Goal: Information Seeking & Learning: Find specific page/section

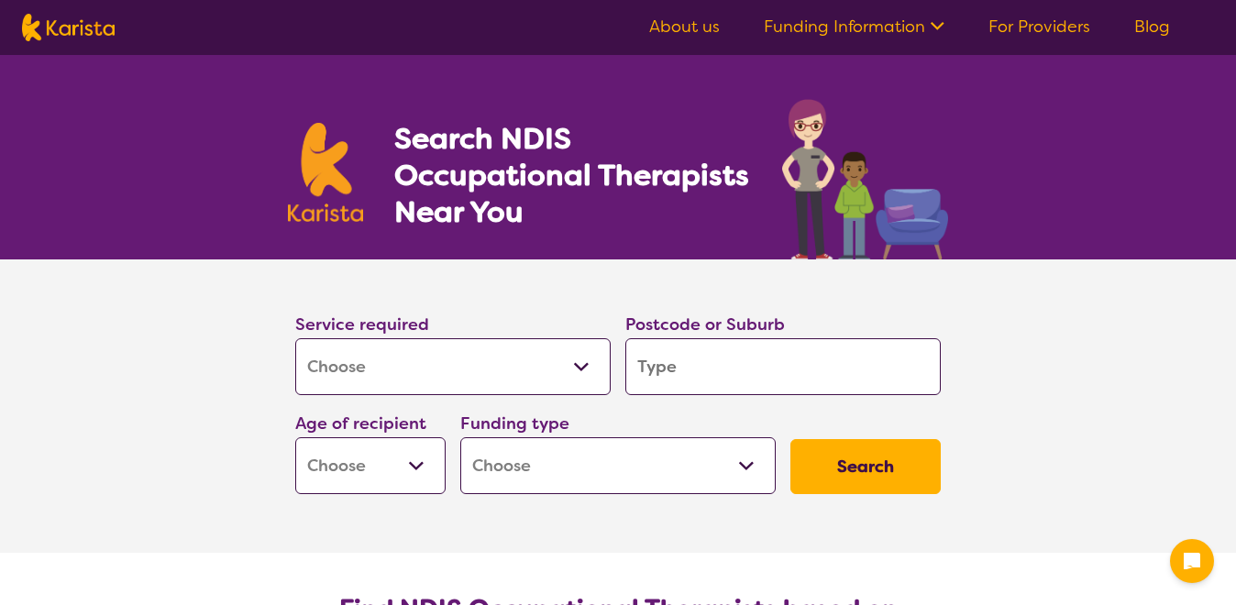
select select "[MEDICAL_DATA]"
click at [724, 364] on input "search" at bounding box center [782, 366] width 315 height 57
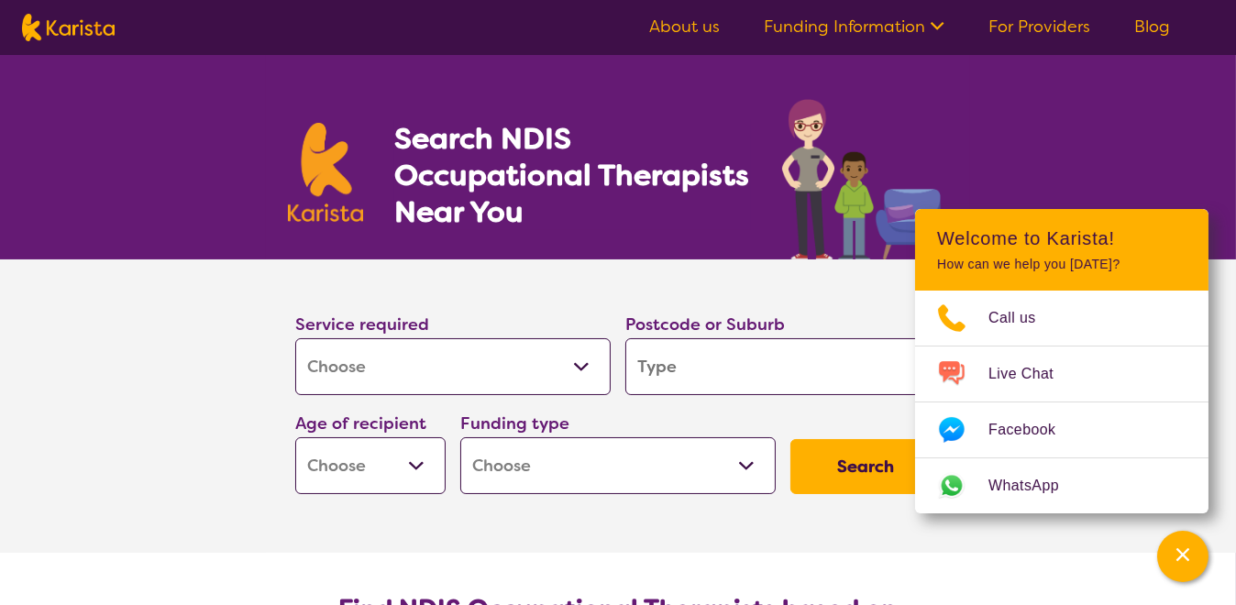
type input "e"
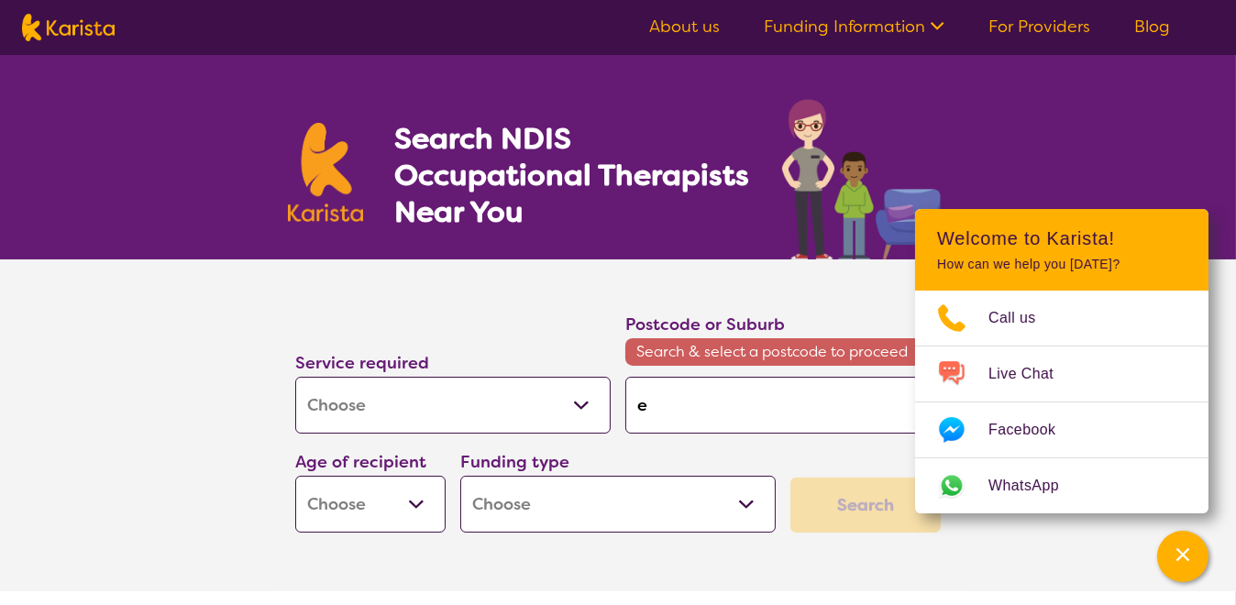
type input "ed"
type input "ede"
type input "eden"
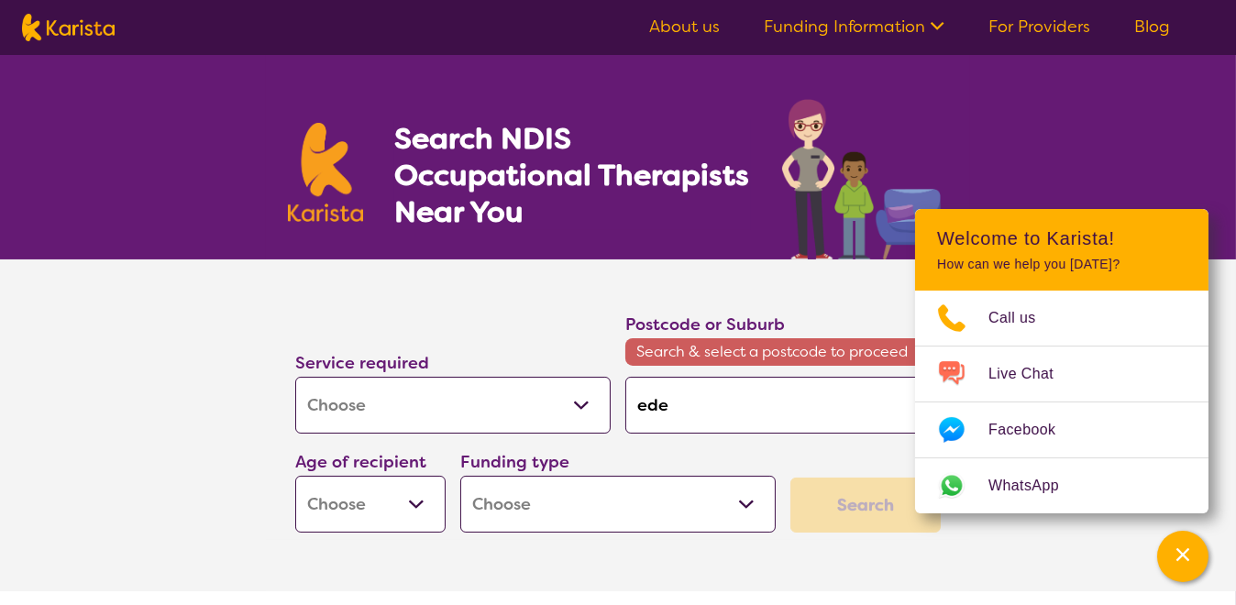
type input "eden"
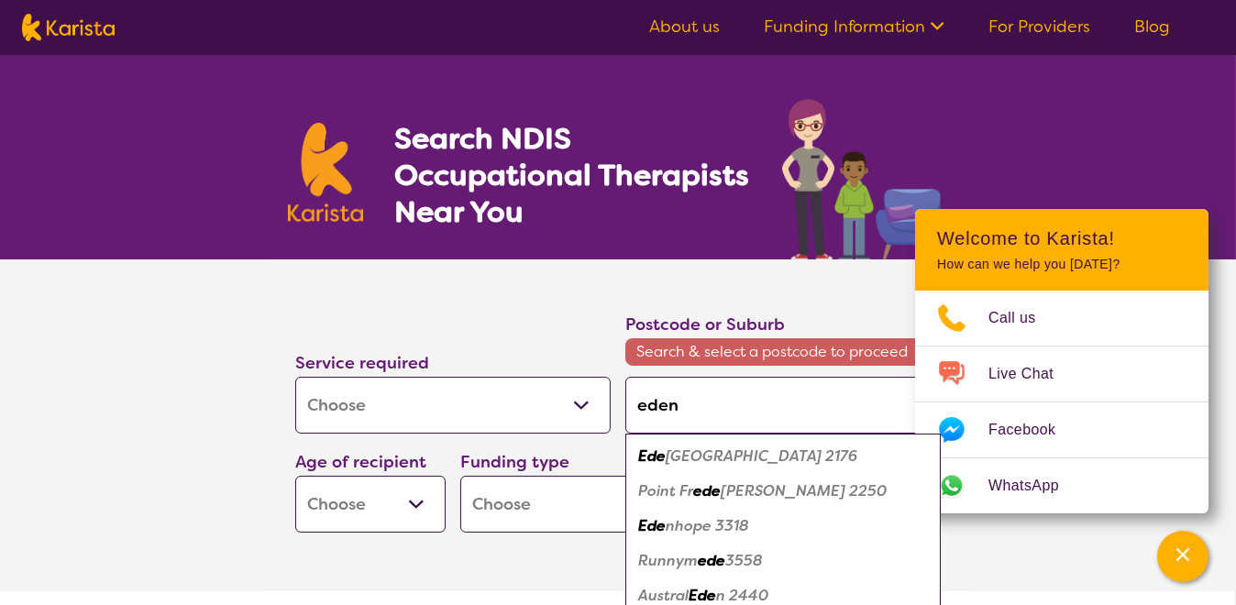
type input "edens"
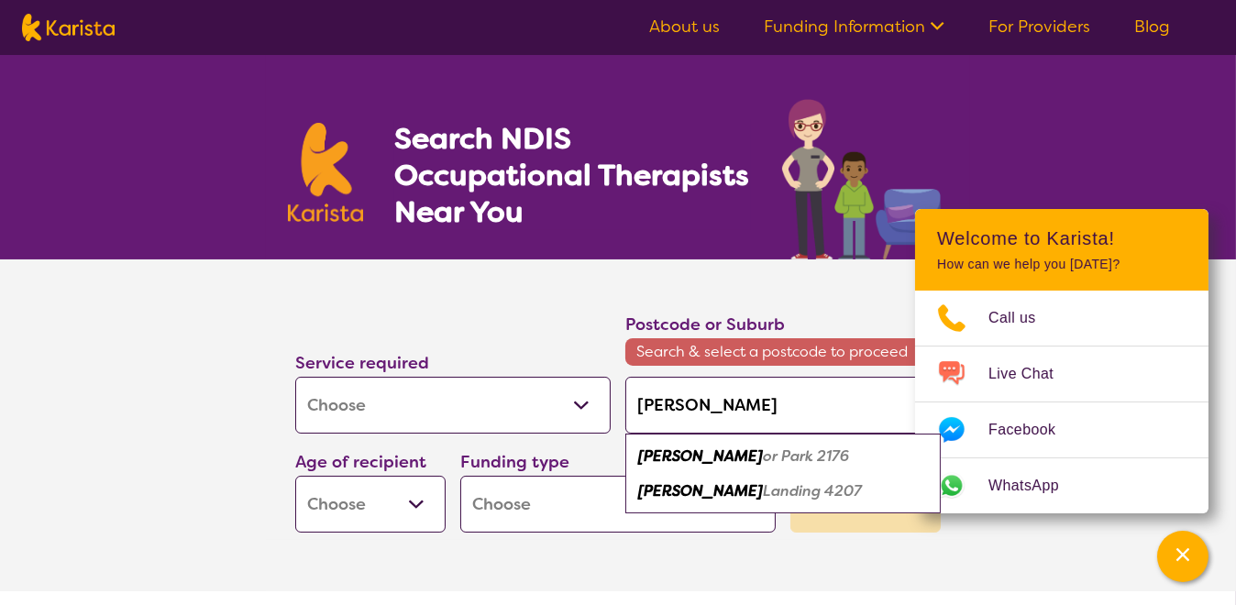
type input "edens l"
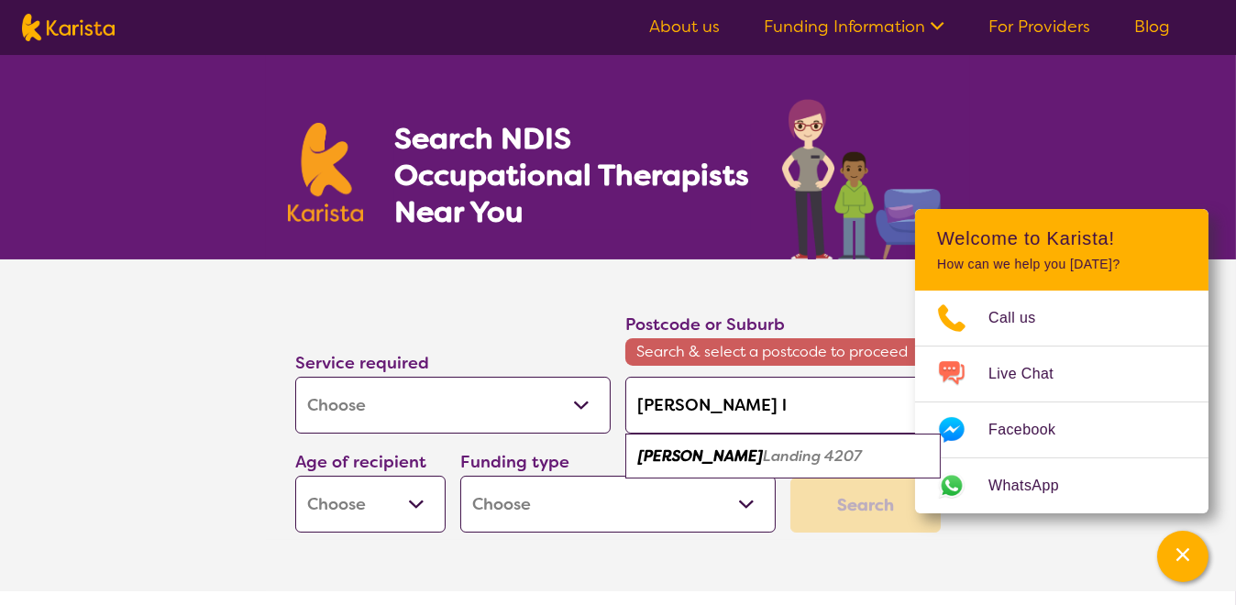
type input "edens la"
type input "edens lan"
type input "edens land"
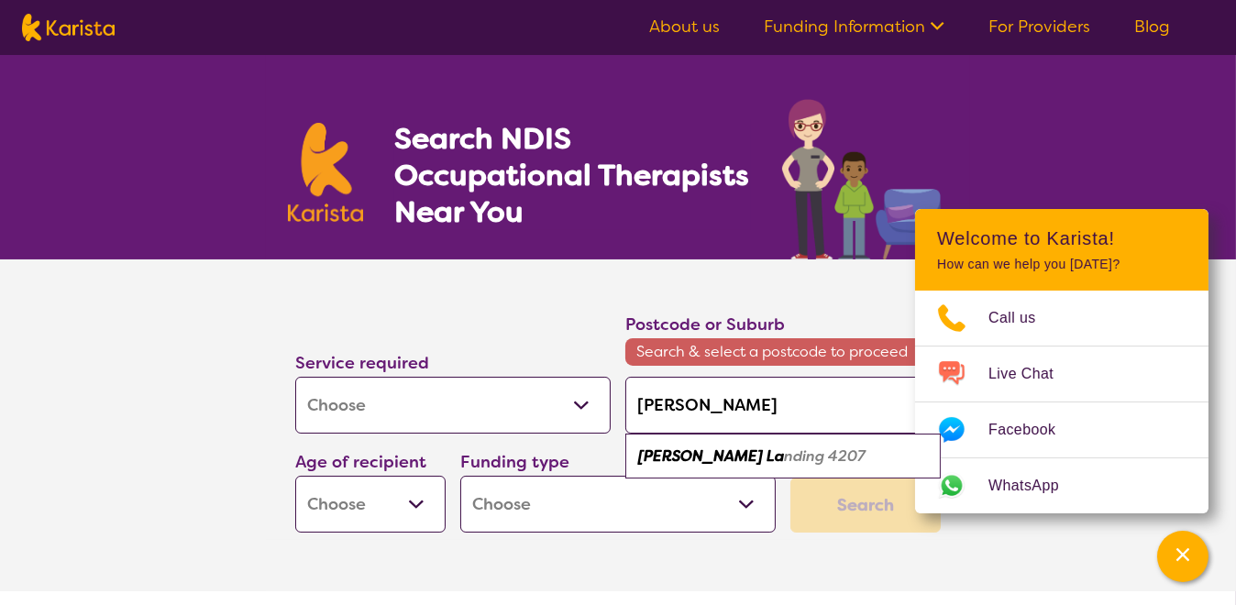
type input "edens land"
type input "edens landi"
type input "edens landin"
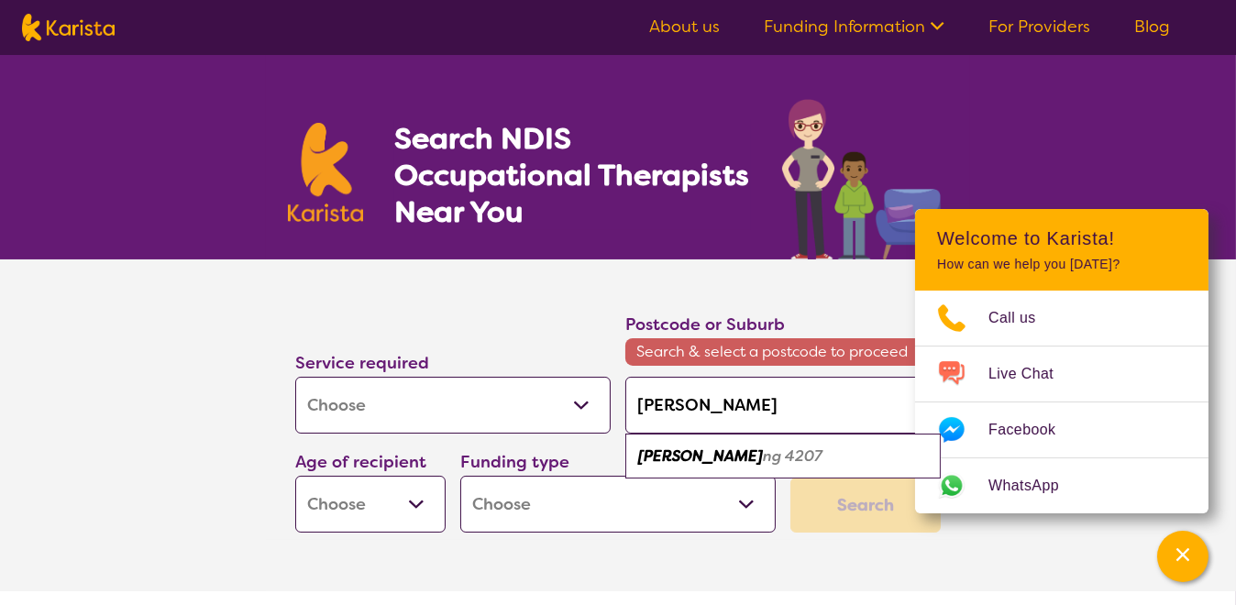
type input "edens landing"
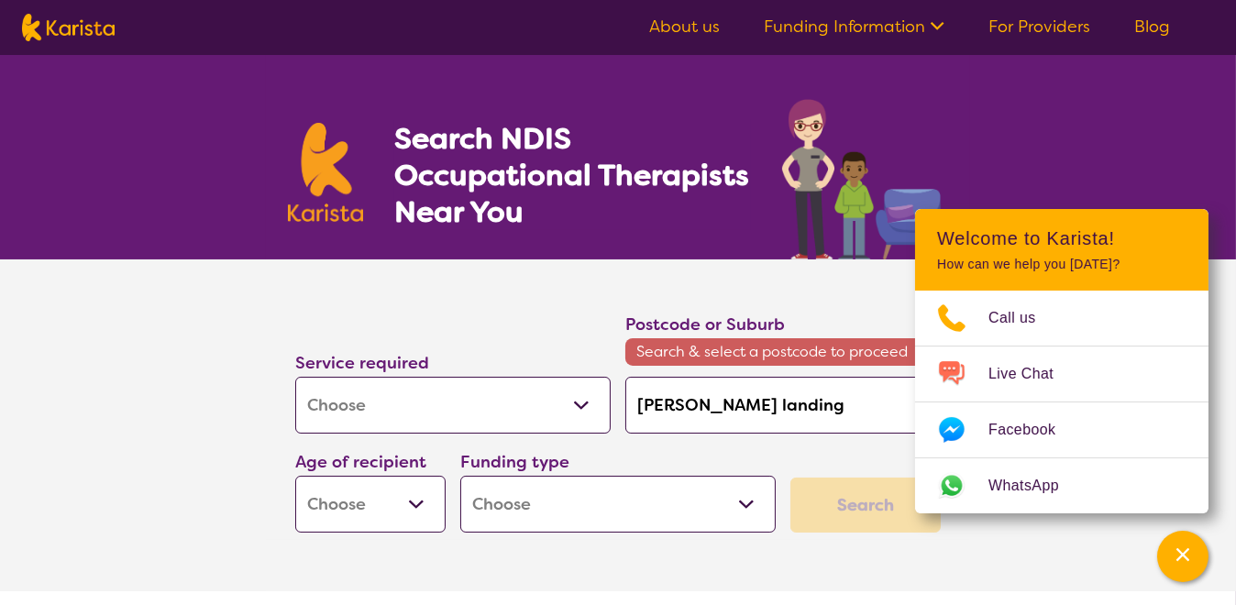
click at [415, 502] on select "Early Childhood - 0 to 9 Child - 10 to 11 Adolescent - 12 to 17 Adult - 18 to 6…" at bounding box center [370, 504] width 150 height 57
select select "AG"
click at [295, 476] on select "Early Childhood - 0 to 9 Child - 10 to 11 Adolescent - 12 to 17 Adult - 18 to 6…" at bounding box center [370, 504] width 150 height 57
select select "AG"
click at [746, 501] on select "Home Care Package (HCP) National Disability Insurance Scheme (NDIS) I don't know" at bounding box center [617, 504] width 315 height 57
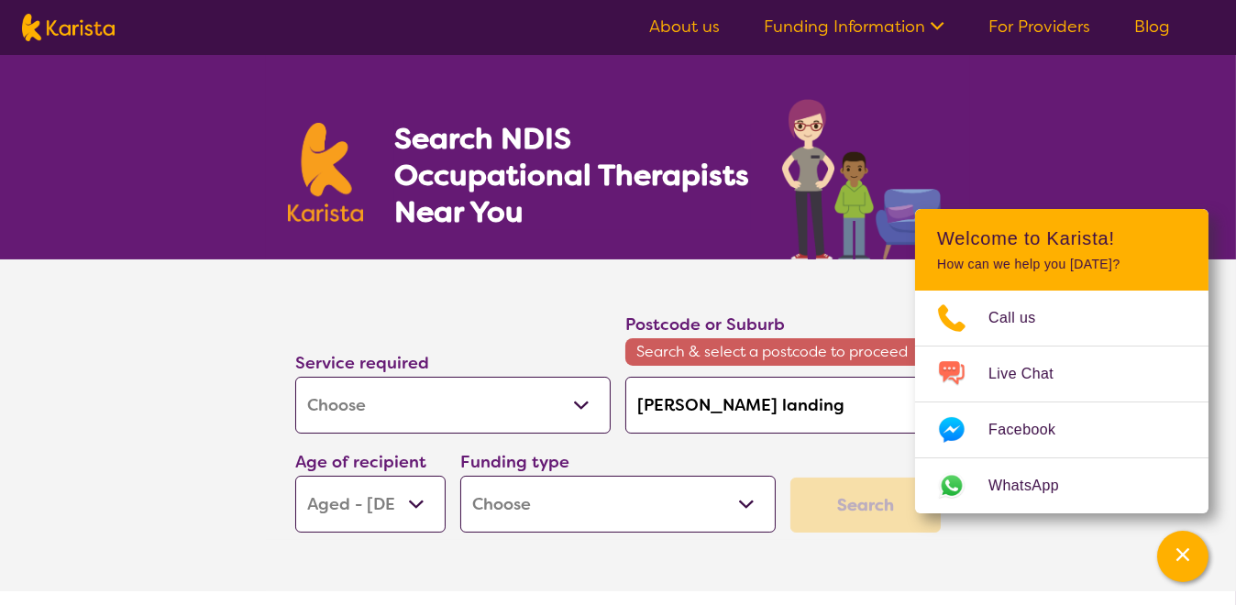
select select "HCP"
click at [460, 476] on select "Home Care Package (HCP) National Disability Insurance Scheme (NDIS) I don't know" at bounding box center [617, 504] width 315 height 57
select select "HCP"
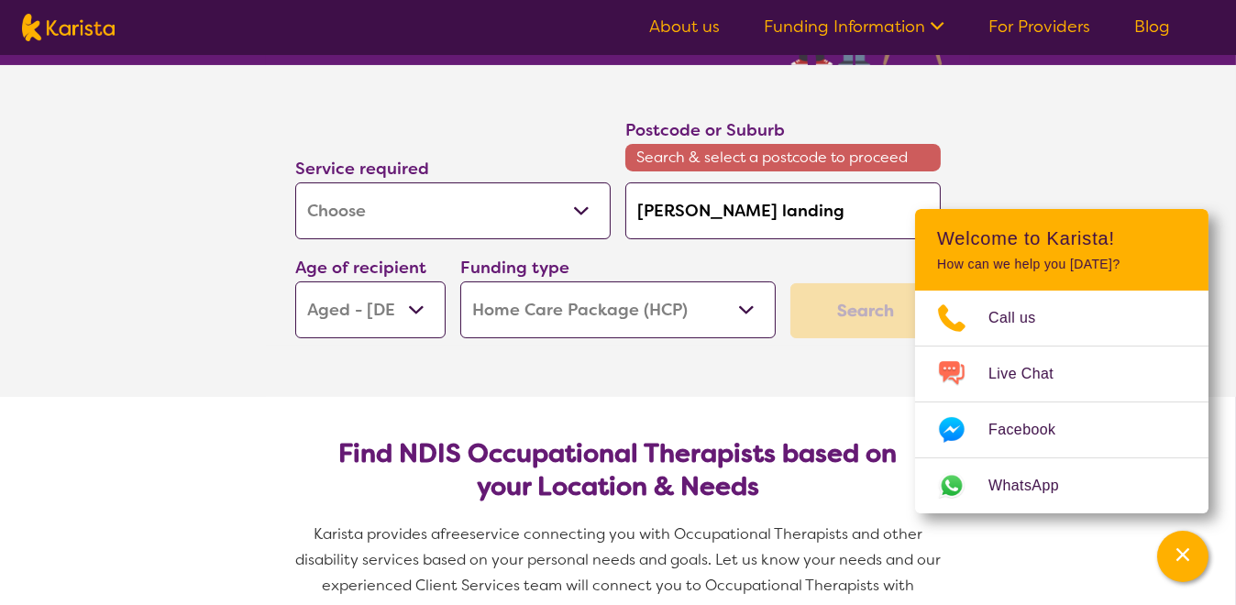
scroll to position [200, 0]
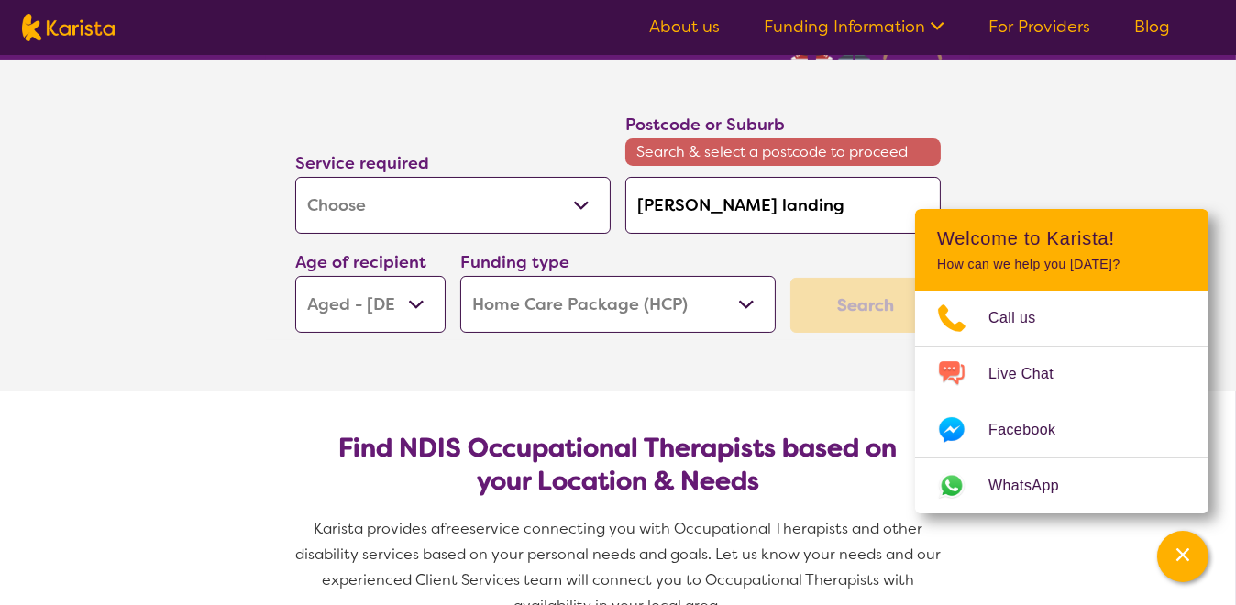
click at [865, 298] on div "Search" at bounding box center [865, 305] width 150 height 55
click at [1180, 559] on icon "Channel Menu" at bounding box center [1183, 555] width 18 height 18
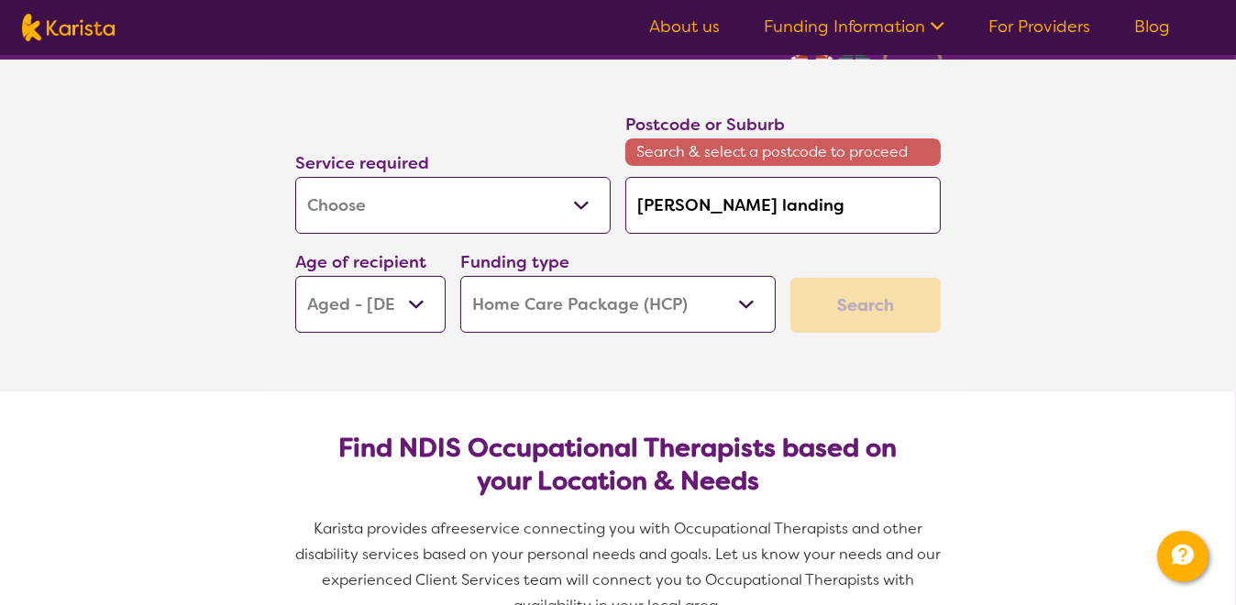
click at [835, 305] on div "Search" at bounding box center [865, 305] width 150 height 55
click at [844, 303] on div "Search" at bounding box center [865, 305] width 150 height 55
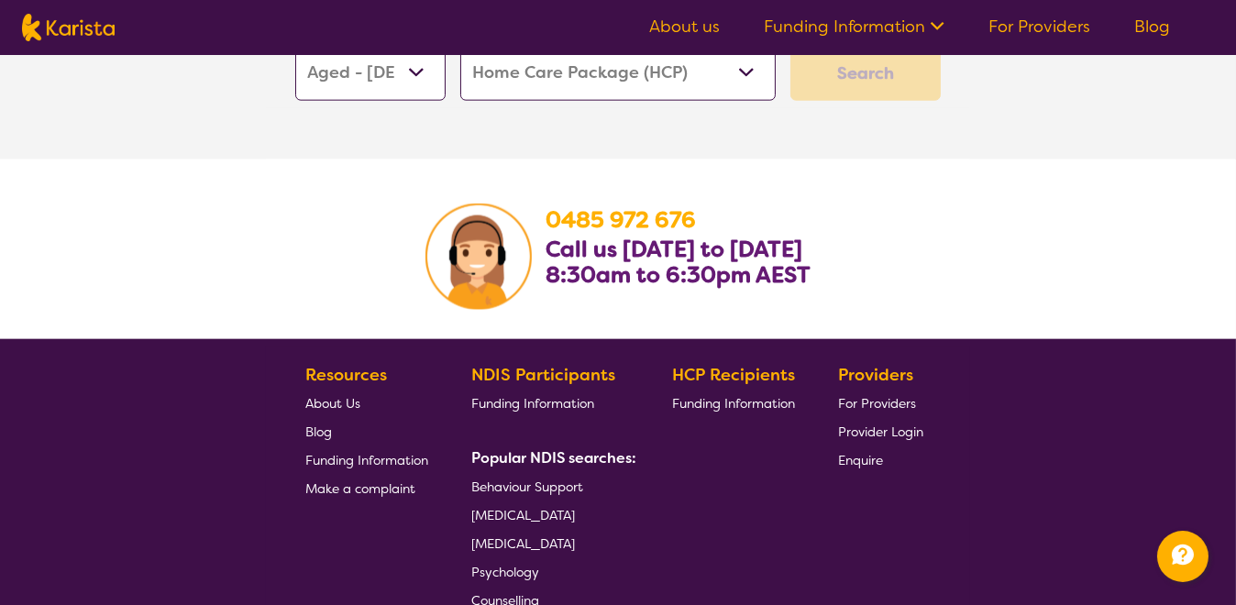
scroll to position [3031, 0]
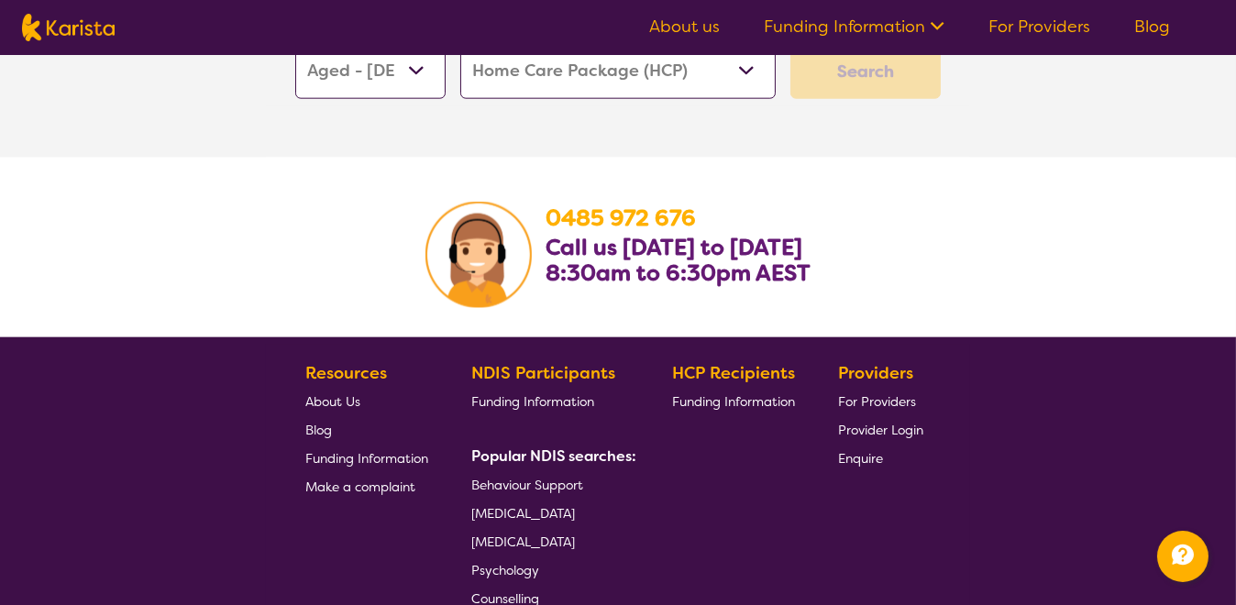
click at [742, 398] on span "Funding Information" at bounding box center [733, 401] width 123 height 17
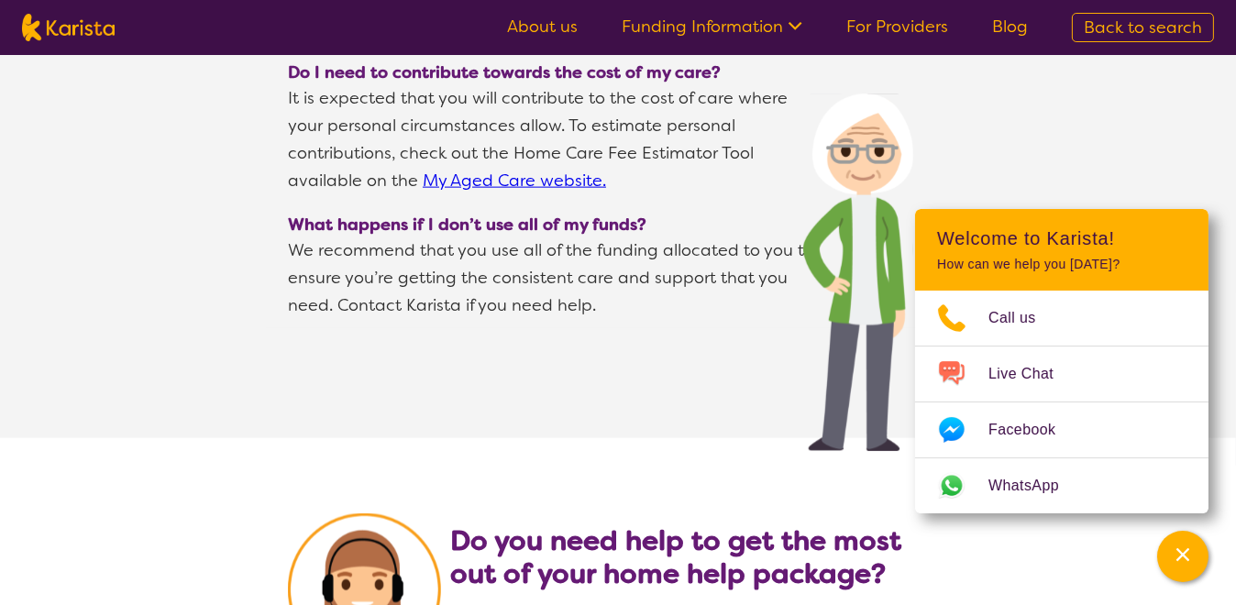
scroll to position [3416, 0]
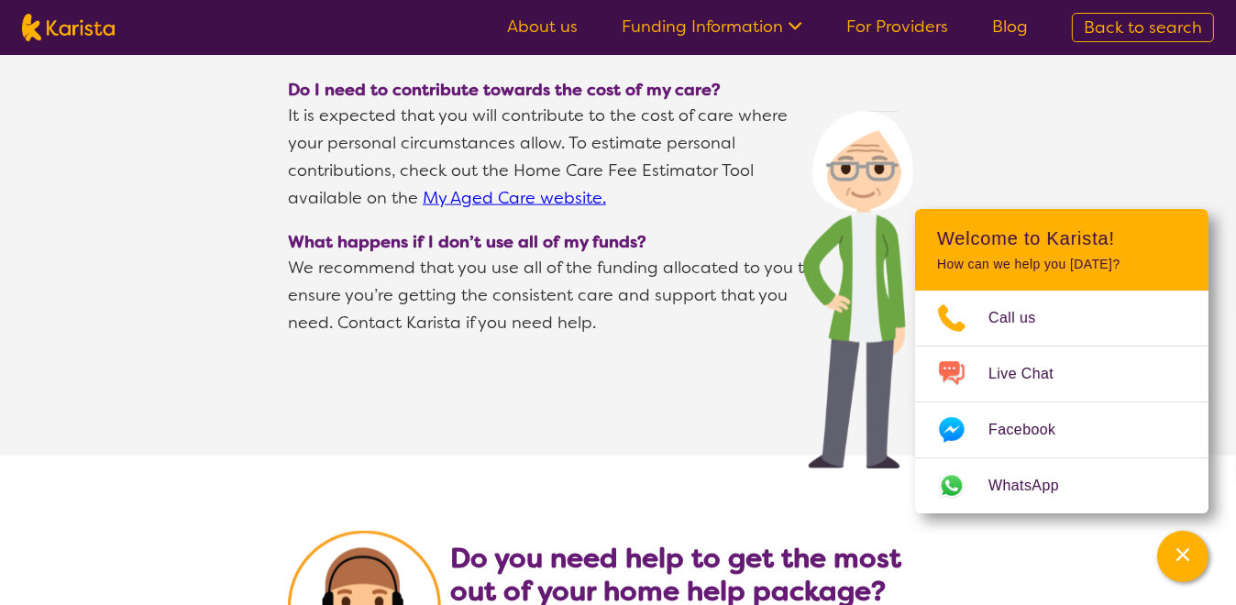
click at [794, 26] on icon at bounding box center [792, 24] width 19 height 19
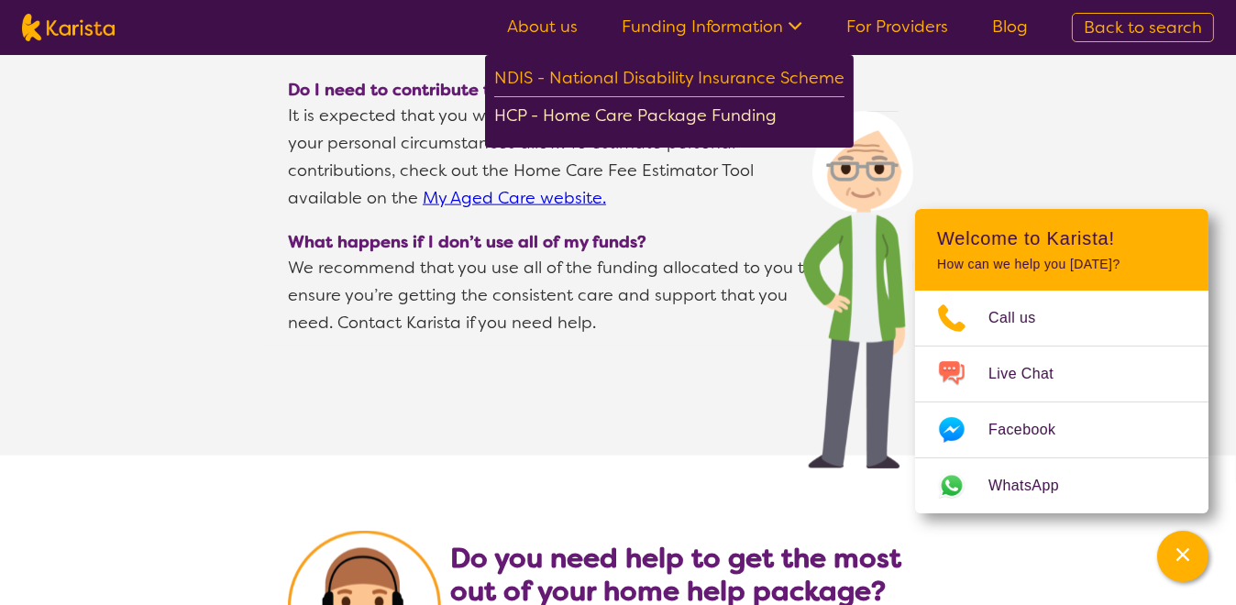
click at [672, 115] on div "HCP - Home Care Package Funding" at bounding box center [669, 118] width 350 height 32
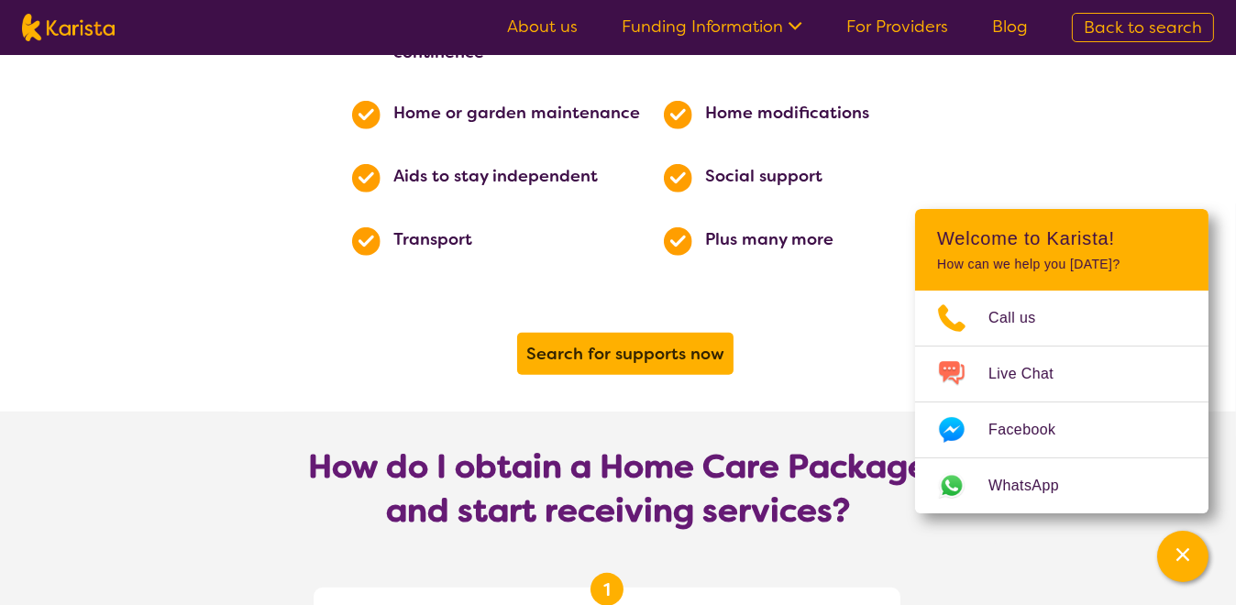
scroll to position [1286, 0]
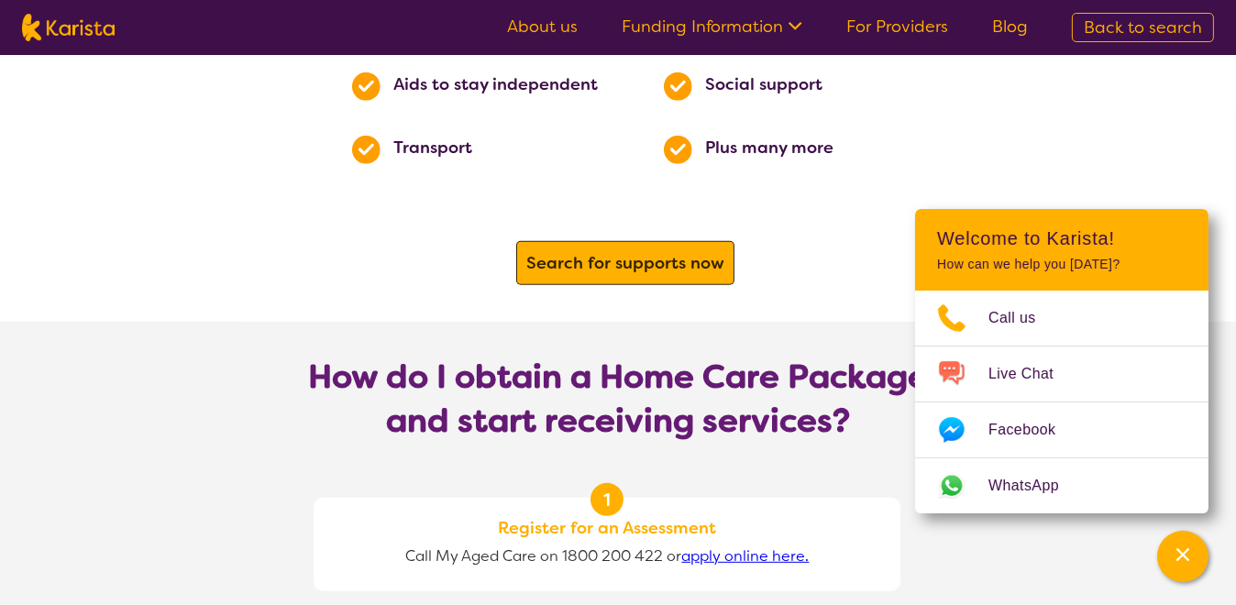
click at [608, 252] on b "Search for supports now" at bounding box center [625, 263] width 198 height 22
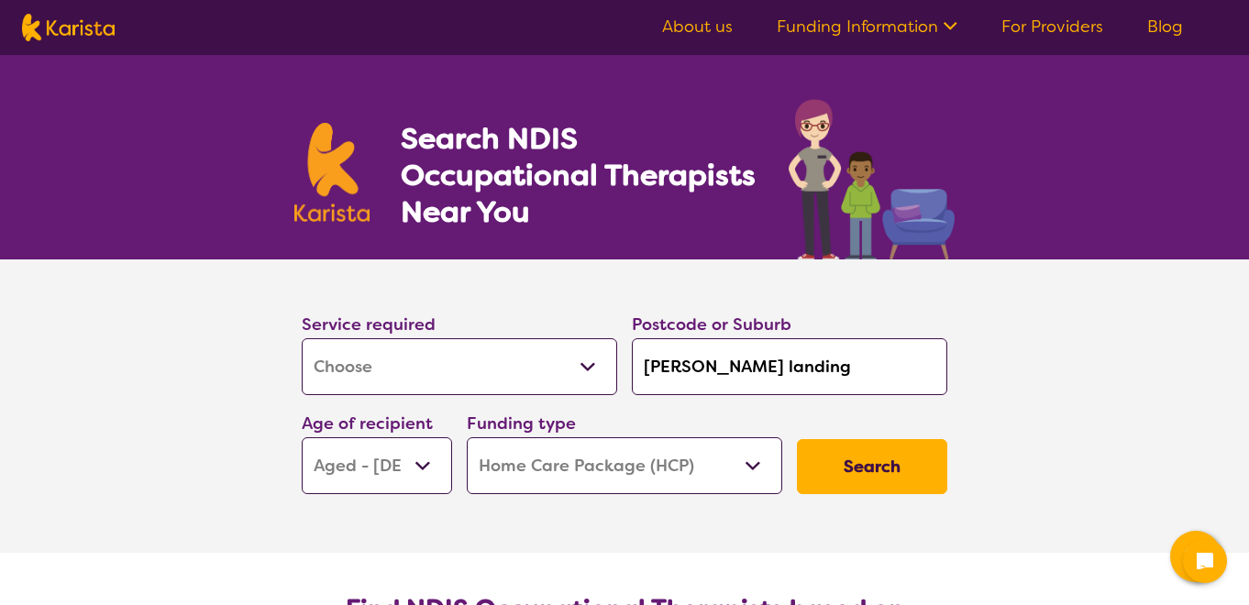
select select "[MEDICAL_DATA]"
select select "AG"
select select "HCP"
select select "[MEDICAL_DATA]"
select select "AG"
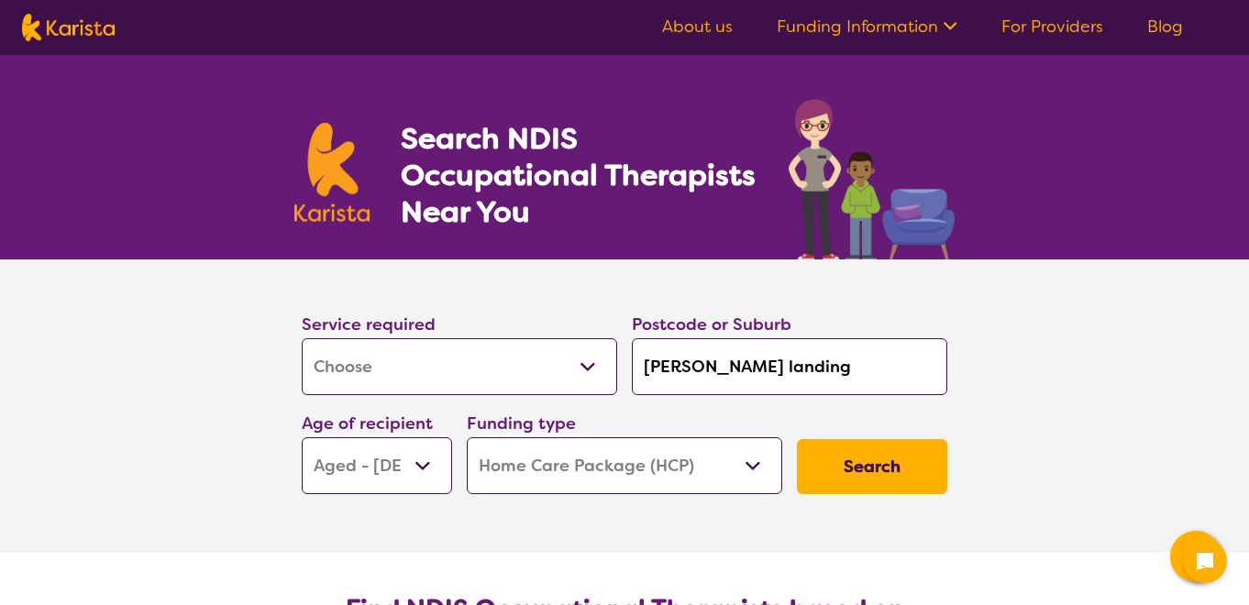
select select "HCP"
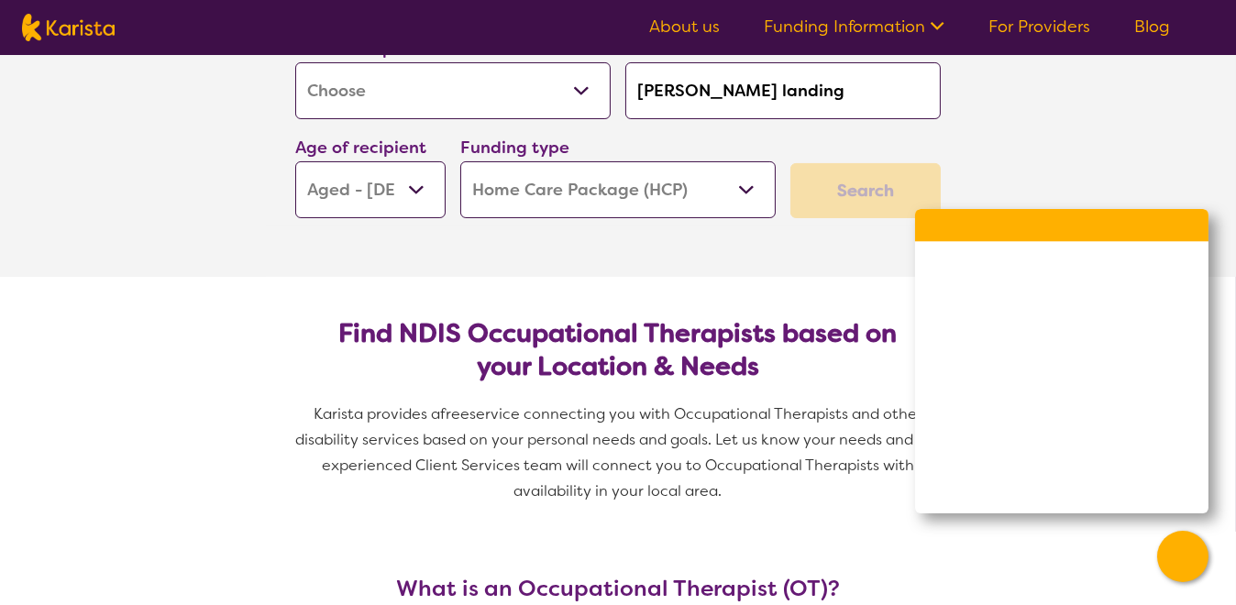
scroll to position [285, 0]
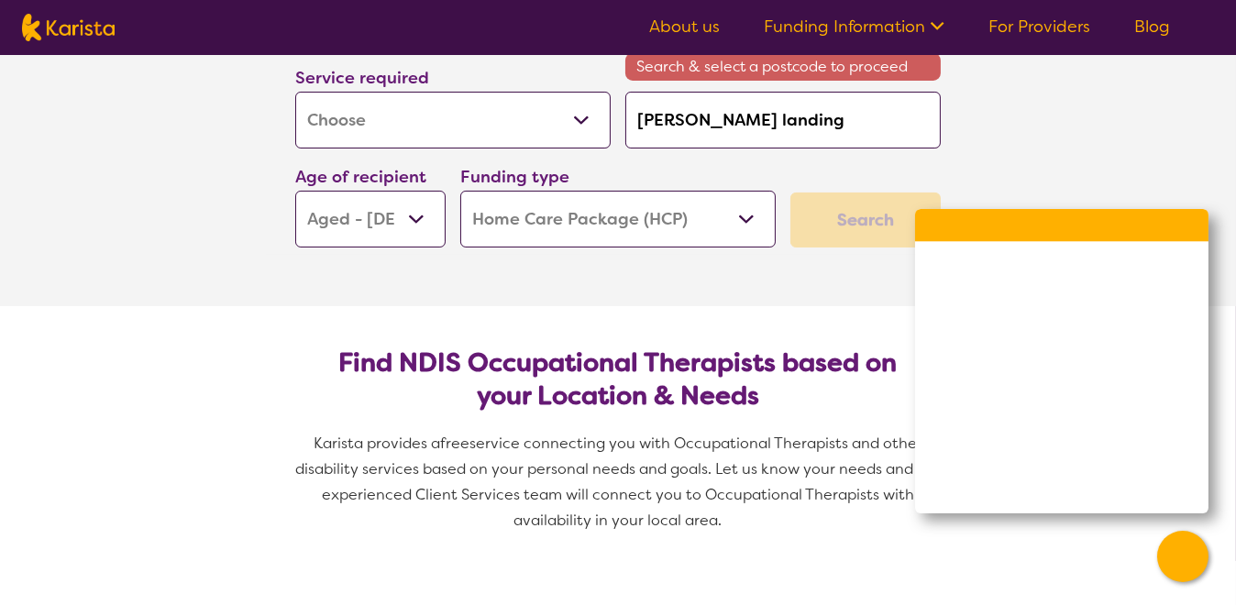
click at [862, 208] on div "Search" at bounding box center [865, 220] width 150 height 55
click at [862, 210] on div "Search" at bounding box center [865, 220] width 150 height 55
drag, startPoint x: 862, startPoint y: 210, endPoint x: 795, endPoint y: 111, distance: 119.5
click at [795, 111] on input "edens landing" at bounding box center [782, 120] width 315 height 57
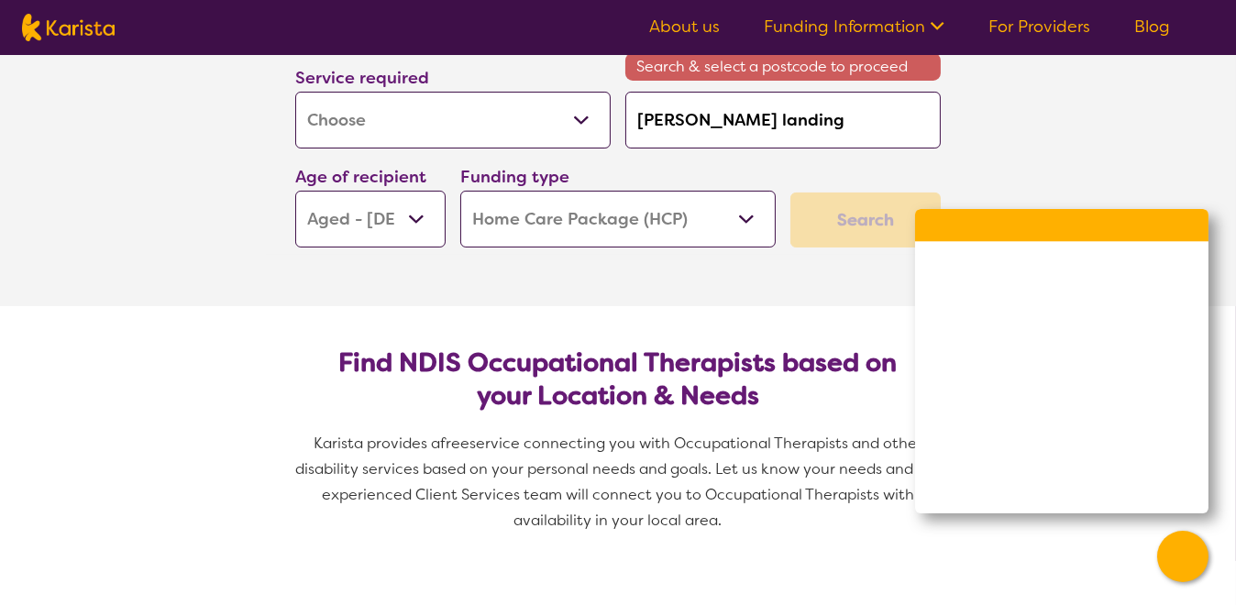
drag, startPoint x: 789, startPoint y: 113, endPoint x: 760, endPoint y: 118, distance: 29.9
click at [760, 118] on input "edens landing" at bounding box center [782, 120] width 315 height 57
drag, startPoint x: 735, startPoint y: 121, endPoint x: 623, endPoint y: 121, distance: 112.8
click at [623, 121] on div "Postcode or Suburb Search & select a postcode to proceed edens landing" at bounding box center [783, 87] width 330 height 138
type input "4"
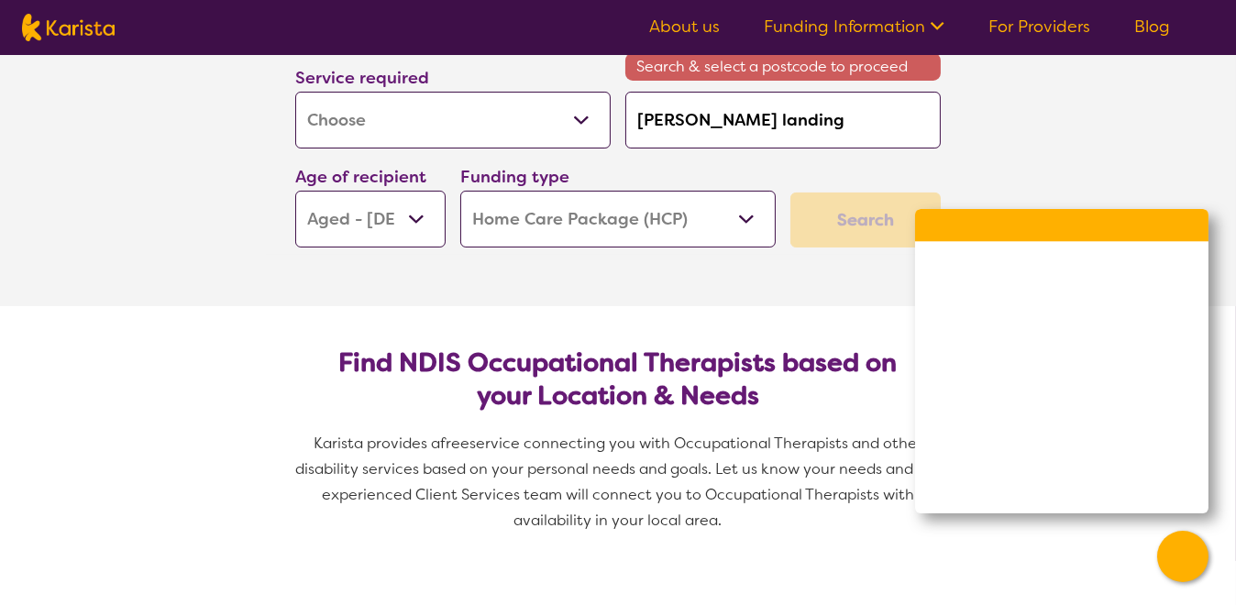
type input "4"
type input "42"
type input "420"
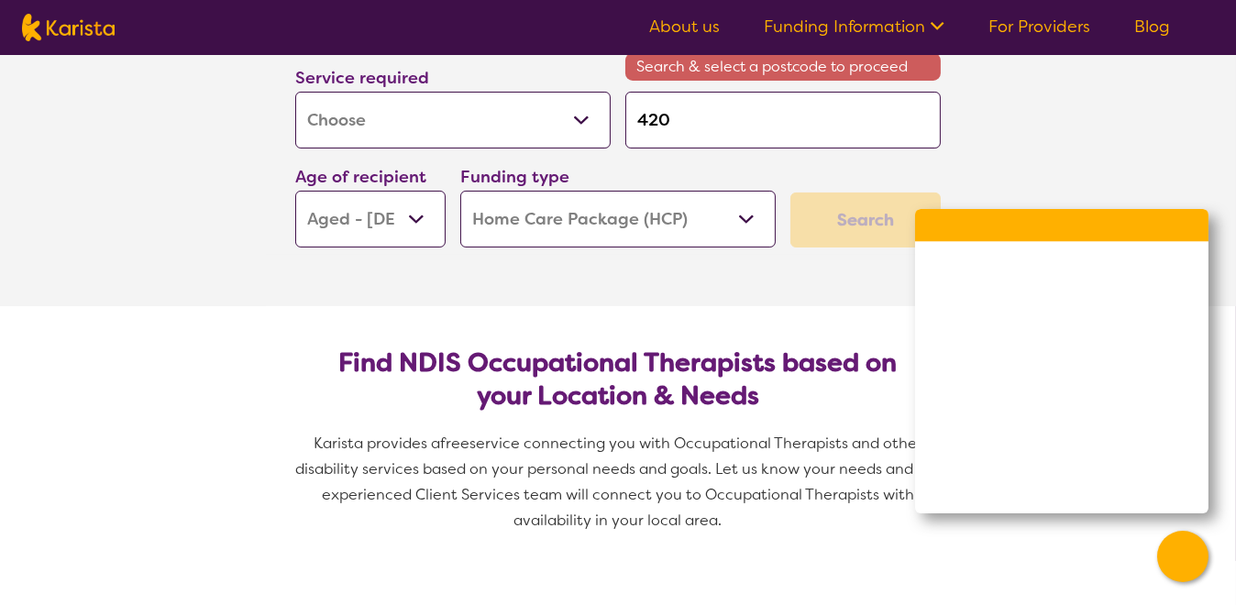
type input "4207"
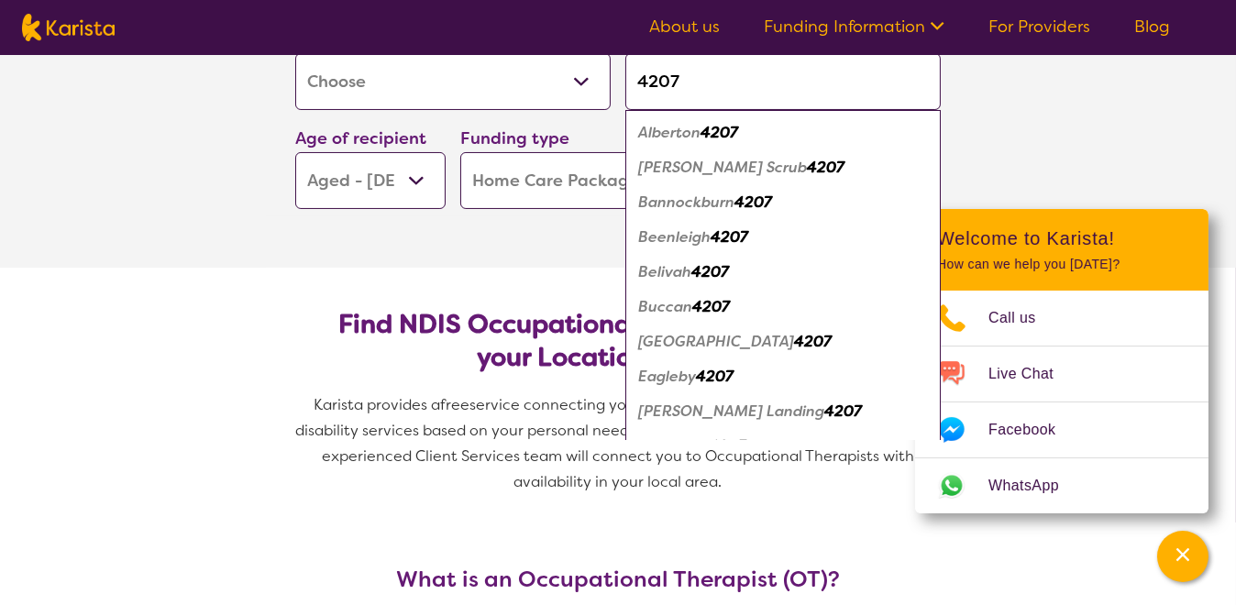
type input "4207"
click at [824, 408] on em "4207" at bounding box center [843, 411] width 38 height 19
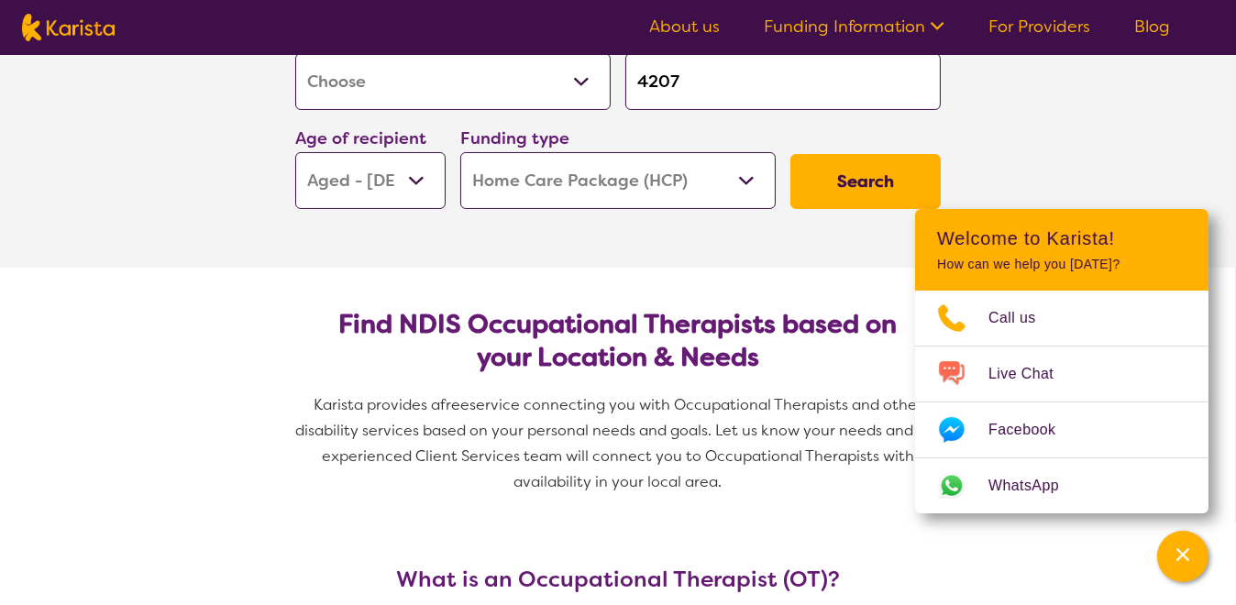
click at [852, 173] on button "Search" at bounding box center [865, 181] width 150 height 55
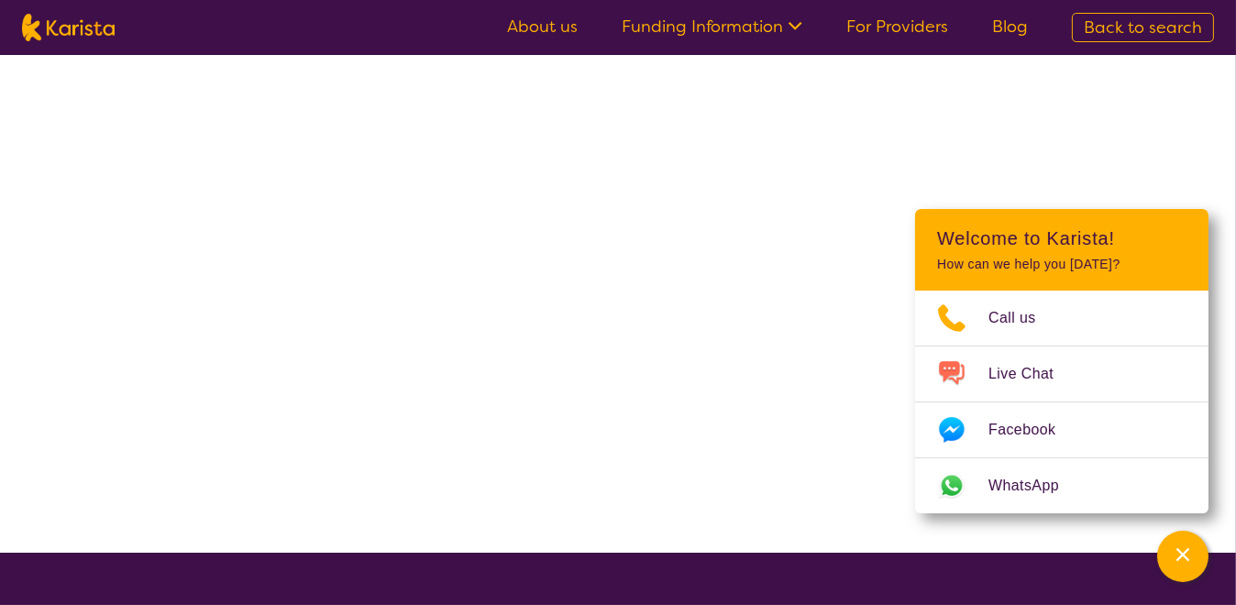
select select "[MEDICAL_DATA]"
select select "AG"
select select "HCP"
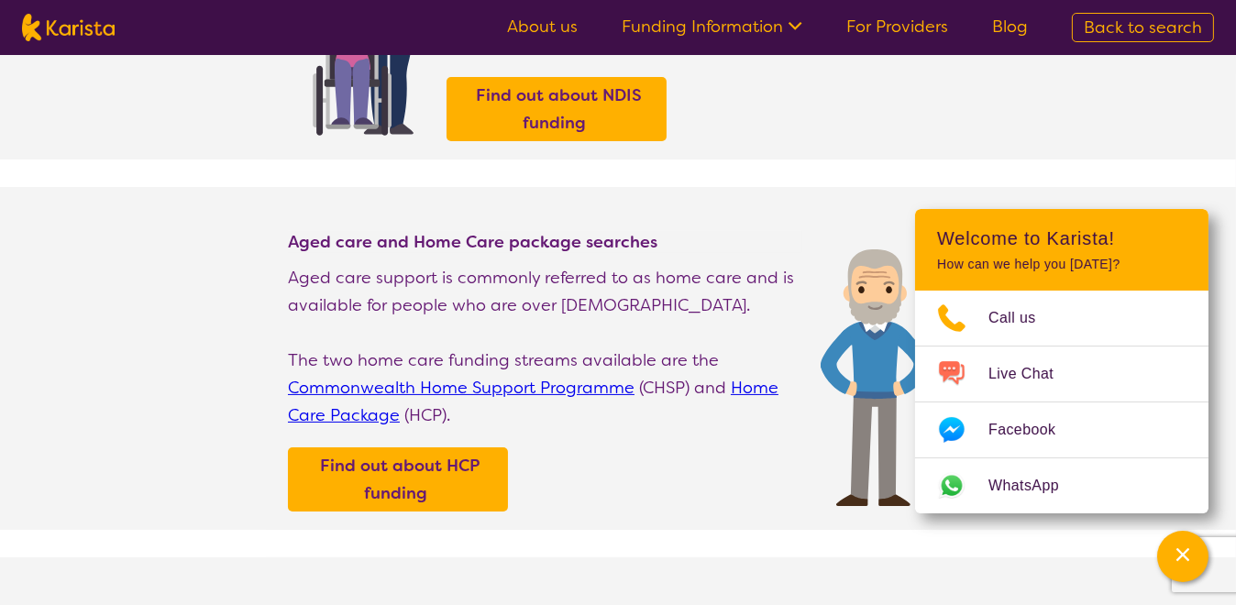
scroll to position [400, 0]
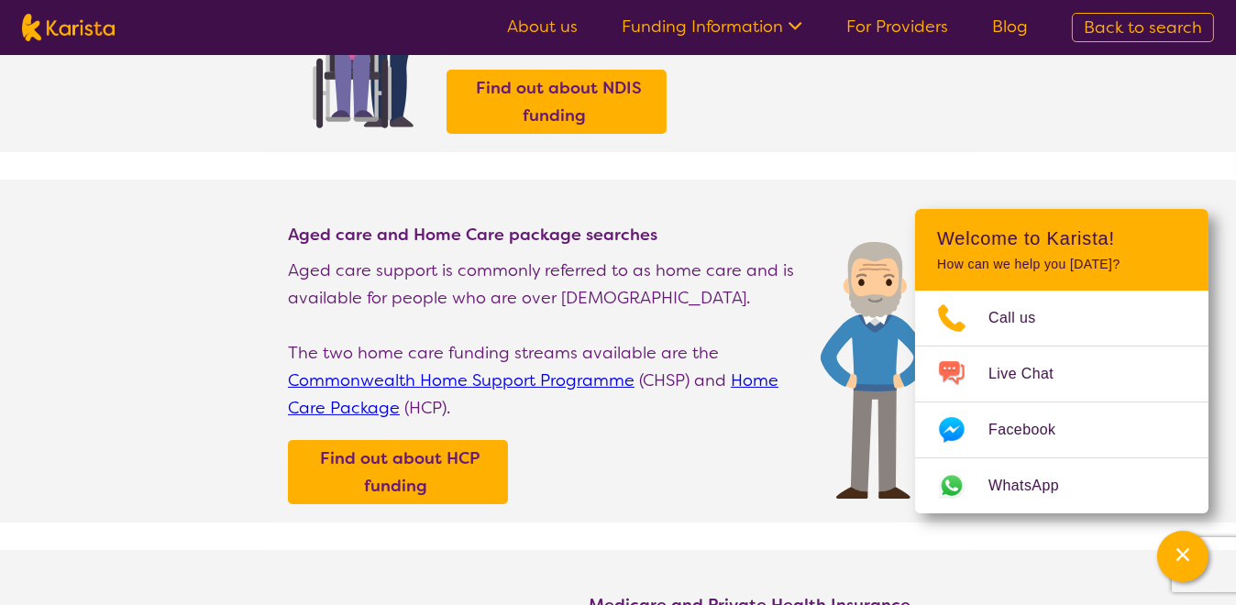
click at [556, 373] on link "Commonwealth Home Support Programme" at bounding box center [461, 380] width 347 height 22
click at [356, 403] on link "Home Care Package" at bounding box center [533, 394] width 491 height 50
